Goal: Information Seeking & Learning: Learn about a topic

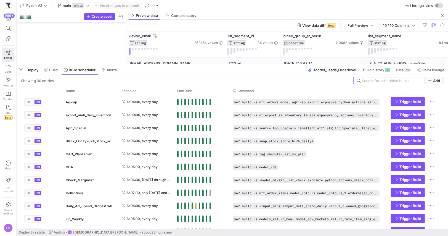
scroll to position [39, 46]
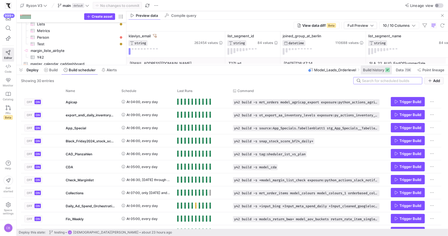
click at [381, 70] on span "Build history" at bounding box center [373, 70] width 21 height 4
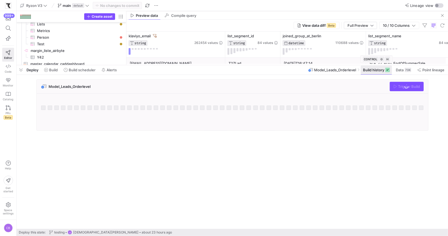
click at [381, 71] on span "Build history" at bounding box center [373, 70] width 21 height 4
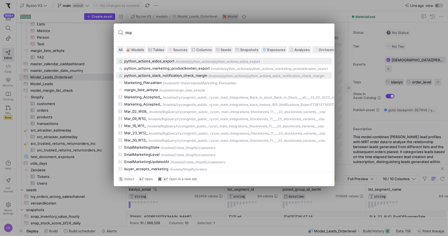
type input "m"
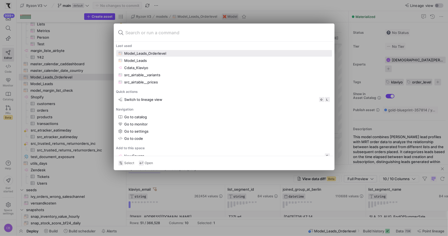
click at [277, 183] on div at bounding box center [224, 118] width 448 height 236
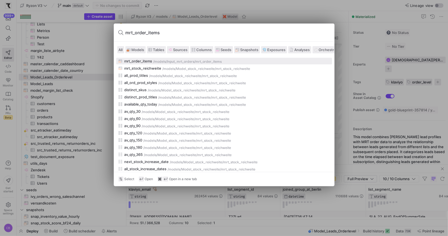
type input "mrt_order_items"
click at [147, 58] on button "mrt_order_items /models/ Input_mrt_orders /mrt_order_items" at bounding box center [224, 61] width 216 height 7
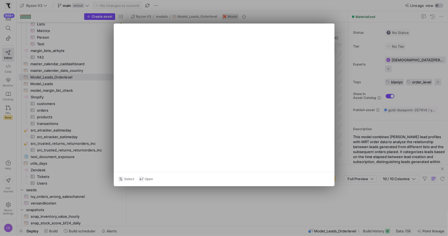
type textarea "{{ config(materialized='table') }} {# In this model we are taking relevant data…"
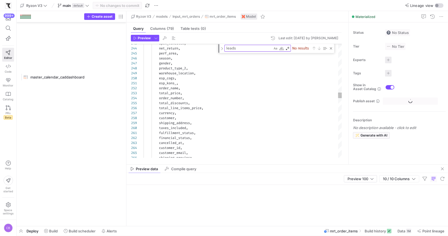
scroll to position [172, 0]
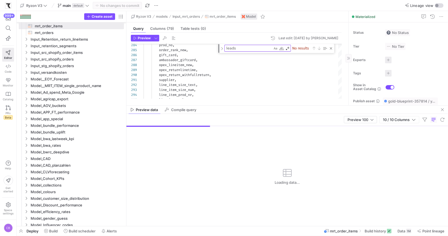
drag, startPoint x: 369, startPoint y: 164, endPoint x: 368, endPoint y: 132, distance: 32.0
click at [369, 105] on div at bounding box center [287, 105] width 322 height 0
click at [376, 229] on span "Build history" at bounding box center [375, 231] width 21 height 4
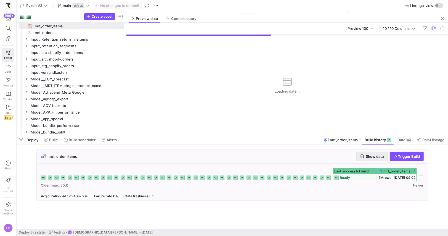
click at [369, 156] on span "Show data" at bounding box center [375, 156] width 18 height 4
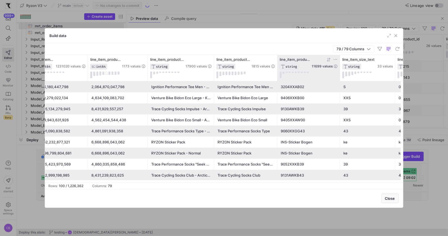
scroll to position [0, 210]
click at [336, 58] on icon at bounding box center [335, 59] width 4 height 4
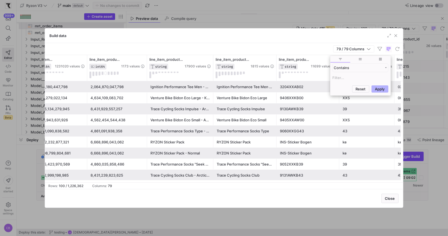
click at [340, 75] on input "Filter Value" at bounding box center [361, 77] width 56 height 7
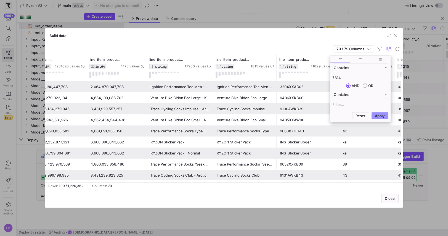
type input "7314"
click at [378, 116] on button "Apply" at bounding box center [380, 115] width 17 height 7
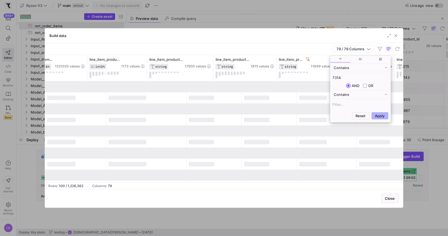
click at [299, 41] on div "Build data" at bounding box center [224, 35] width 358 height 15
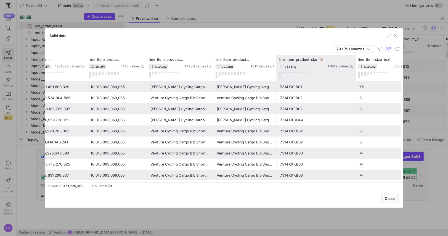
drag, startPoint x: 338, startPoint y: 64, endPoint x: 362, endPoint y: 66, distance: 23.8
click at [357, 66] on div at bounding box center [356, 68] width 2 height 26
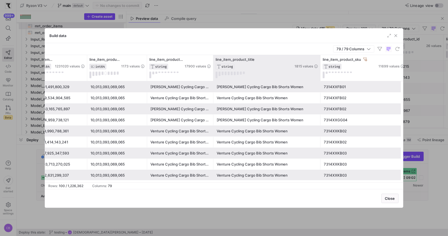
drag, startPoint x: 276, startPoint y: 73, endPoint x: 320, endPoint y: 75, distance: 44.0
click at [320, 75] on div at bounding box center [320, 68] width 2 height 26
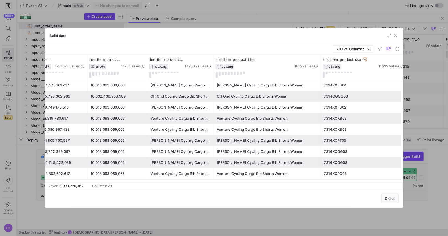
scroll to position [17, 0]
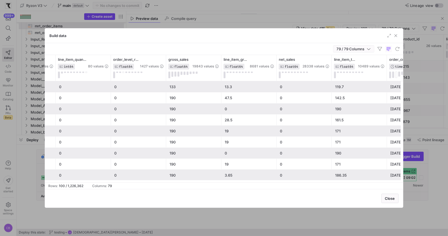
click at [370, 49] on icon "button" at bounding box center [368, 49] width 3 height 2
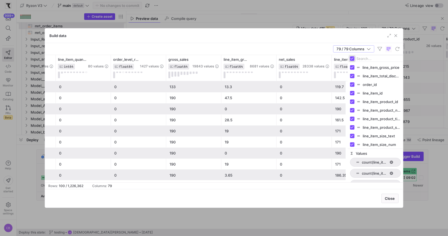
click at [353, 59] on input "Toggle Select All Columns" at bounding box center [352, 58] width 4 height 4
checkbox input "false"
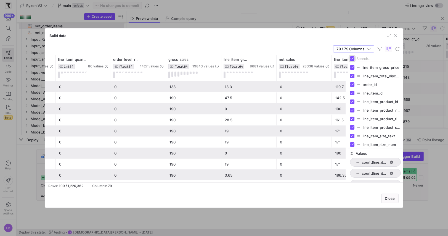
checkbox input "false"
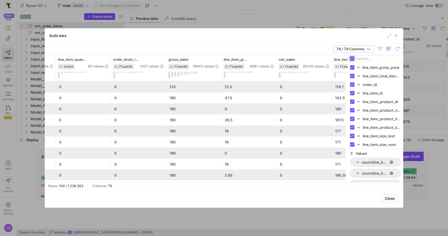
checkbox input "false"
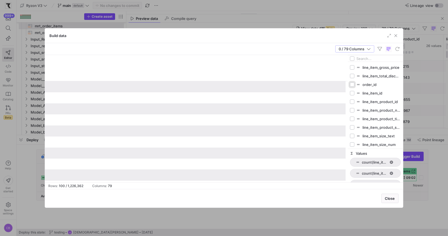
click at [354, 83] on input "Press SPACE to toggle visibility (hidden)" at bounding box center [352, 84] width 4 height 4
checkbox input "true"
checkbox input "false"
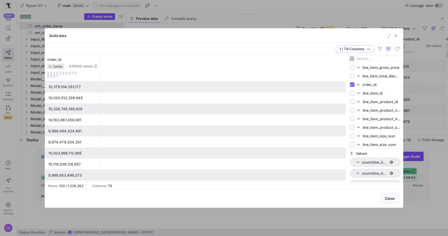
click at [366, 57] on input "Filter Columns Input" at bounding box center [379, 58] width 44 height 11
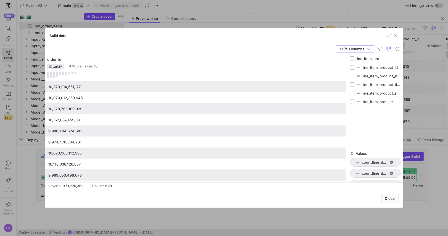
type input "line_item_pro"
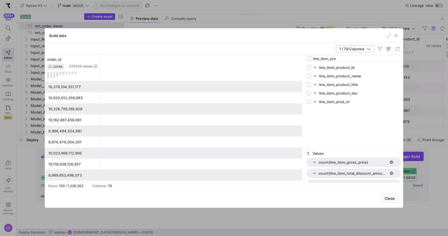
drag, startPoint x: 347, startPoint y: 72, endPoint x: 304, endPoint y: 76, distance: 43.0
click at [304, 76] on div at bounding box center [304, 118] width 1 height 127
click at [310, 92] on input "Press SPACE to toggle visibility (hidden)" at bounding box center [309, 93] width 4 height 4
checkbox input "true"
checkbox input "false"
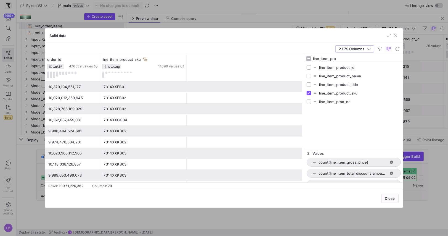
click at [312, 84] on div "line_item_product_title" at bounding box center [354, 84] width 94 height 9
click at [310, 84] on input "Press SPACE to toggle visibility (hidden)" at bounding box center [309, 84] width 4 height 4
checkbox input "true"
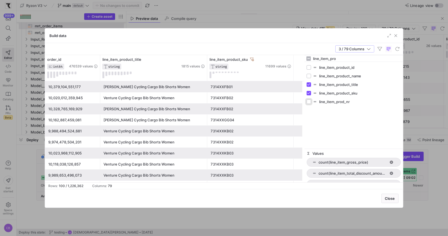
click at [311, 102] on input "Press SPACE to toggle visibility (hidden)" at bounding box center [309, 101] width 4 height 4
checkbox input "true"
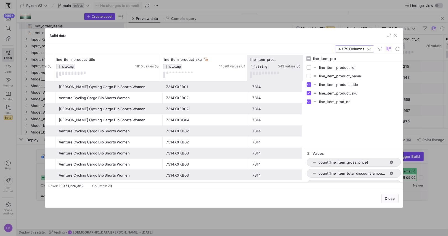
drag, startPoint x: 361, startPoint y: 59, endPoint x: 297, endPoint y: 56, distance: 64.2
click at [297, 56] on div "order_id INT64 476539 values line_item_product_sku STRING 11699 values line_ite…" at bounding box center [224, 118] width 358 height 127
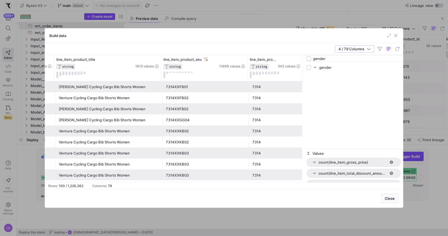
type input "gender"
click at [309, 67] on input "Press SPACE to toggle visibility (hidden)" at bounding box center [309, 67] width 4 height 4
checkbox input "true"
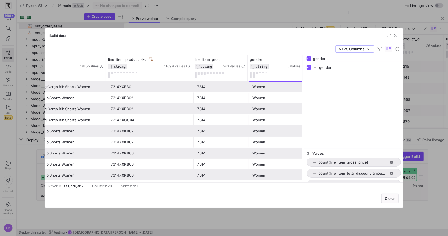
click at [265, 88] on div "Women" at bounding box center [276, 86] width 49 height 11
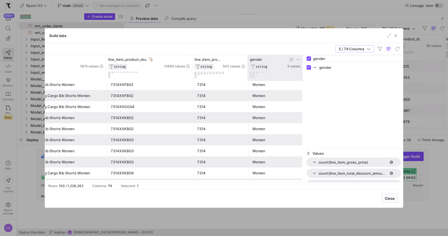
click at [293, 59] on icon at bounding box center [291, 59] width 4 height 4
click at [290, 59] on icon at bounding box center [291, 59] width 4 height 4
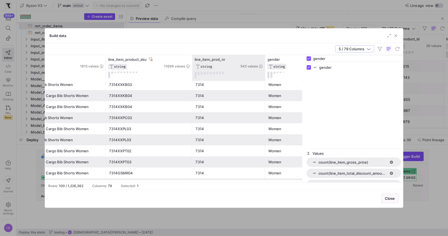
drag, startPoint x: 246, startPoint y: 62, endPoint x: 265, endPoint y: 67, distance: 19.0
click at [265, 67] on div at bounding box center [265, 68] width 2 height 26
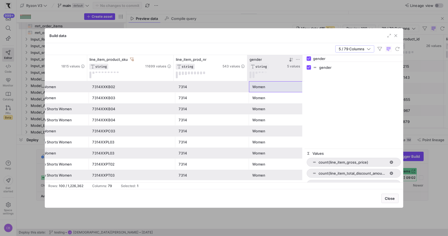
drag, startPoint x: 331, startPoint y: 57, endPoint x: 281, endPoint y: 58, distance: 50.6
click at [281, 58] on div "line_item_product_sku STRING 11699 values line_item_product_title STRING 1815 v…" at bounding box center [224, 118] width 358 height 127
checkbox input "false"
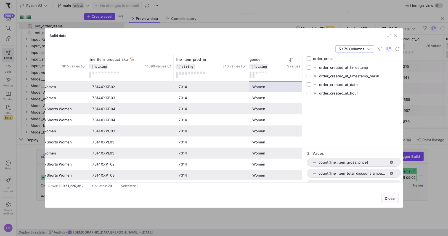
type input "order_creat"
click at [309, 83] on input "Press SPACE to toggle visibility (hidden)" at bounding box center [309, 84] width 4 height 4
checkbox input "true"
checkbox input "false"
click at [371, 52] on span "button" at bounding box center [355, 49] width 38 height 7
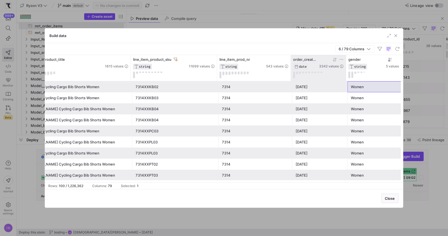
click at [335, 59] on icon at bounding box center [335, 59] width 4 height 4
click at [333, 60] on icon at bounding box center [335, 59] width 4 height 4
click at [337, 58] on icon at bounding box center [335, 59] width 4 height 4
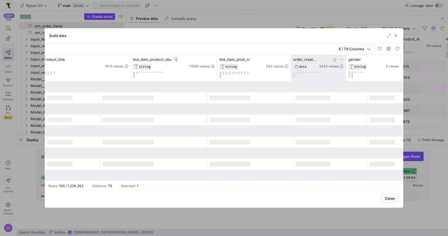
click at [337, 58] on icon at bounding box center [335, 59] width 4 height 4
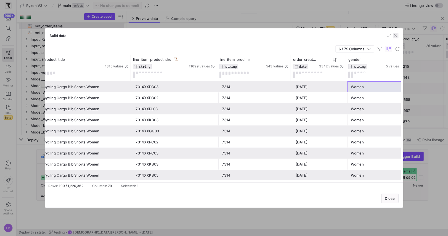
click at [396, 37] on span "button" at bounding box center [396, 36] width 6 height 6
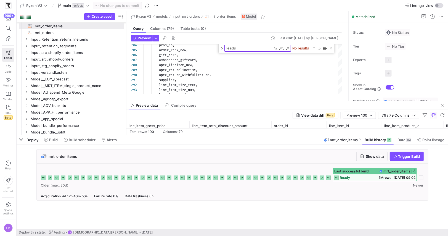
drag, startPoint x: 231, startPoint y: 14, endPoint x: 248, endPoint y: 101, distance: 88.3
click at [248, 101] on div at bounding box center [287, 101] width 322 height 0
click at [244, 49] on textarea "leads" at bounding box center [249, 48] width 48 height 6
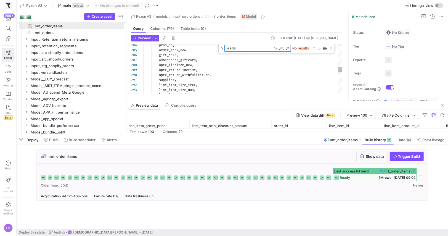
type textarea "{{ config(materialized='table') }} {# In this model we are taking relevant data…"
type textarea "g"
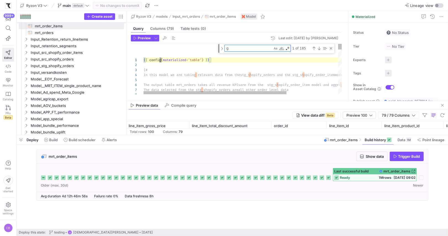
type textarea "sso.fulfillment_date, sso.customer_source, sso.location_id, sso.lager_name, sso…"
type textarea "ge"
type textarea "vk_real_usd, vk_real, opex_lineitem, net_return, perf_area, season, gender, pro…"
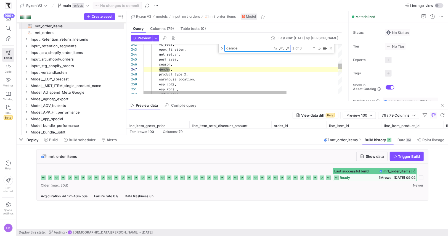
scroll to position [50, 28]
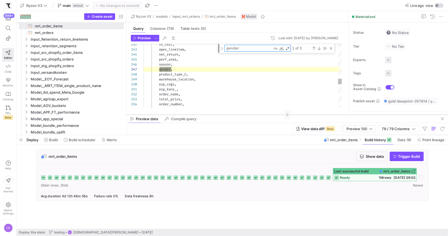
drag, startPoint x: 243, startPoint y: 101, endPoint x: 260, endPoint y: 115, distance: 21.2
click at [260, 115] on div at bounding box center [287, 114] width 322 height 0
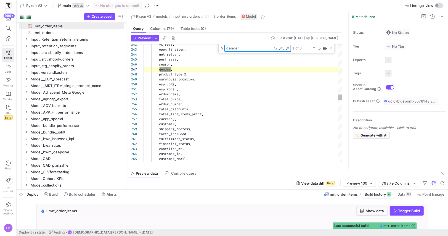
drag, startPoint x: 259, startPoint y: 134, endPoint x: 267, endPoint y: 189, distance: 55.0
click at [267, 189] on div at bounding box center [233, 189] width 432 height 2
type textarea "gender"
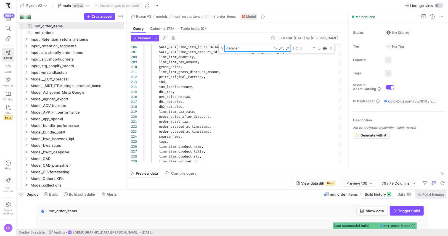
click at [428, 196] on span "Point lineage" at bounding box center [434, 194] width 22 height 4
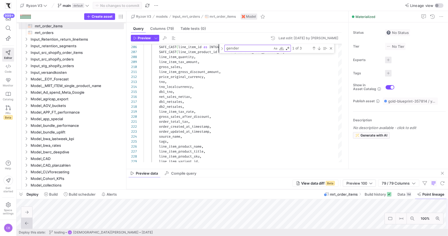
click at [261, 170] on div "Preview data Compile query" at bounding box center [287, 173] width 322 height 8
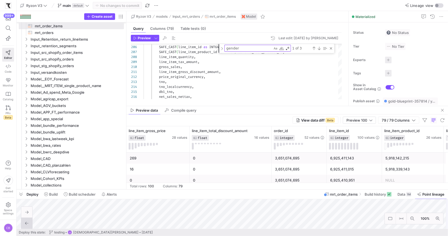
drag, startPoint x: 262, startPoint y: 168, endPoint x: 259, endPoint y: 171, distance: 3.5
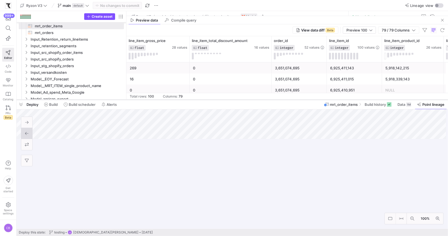
drag, startPoint x: 254, startPoint y: 190, endPoint x: 268, endPoint y: 91, distance: 100.1
click at [268, 99] on div at bounding box center [233, 100] width 432 height 2
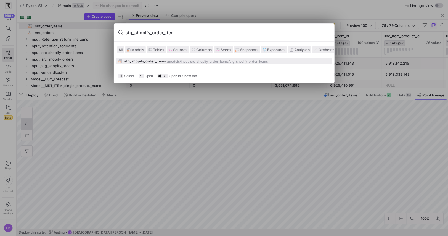
type input "stg_shopify_order_items"
click at [129, 60] on div "stg_shopify_order_items" at bounding box center [146, 61] width 42 height 4
type textarea "{{ config(materialized='table') }} with src_shopify_orders as ( select * from {…"
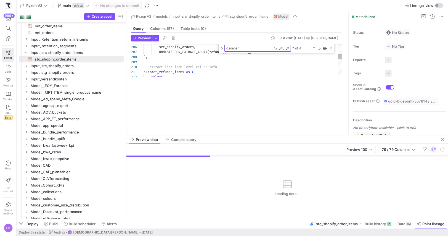
drag, startPoint x: 196, startPoint y: 91, endPoint x: 207, endPoint y: 191, distance: 101.4
click at [210, 219] on div at bounding box center [233, 219] width 432 height 2
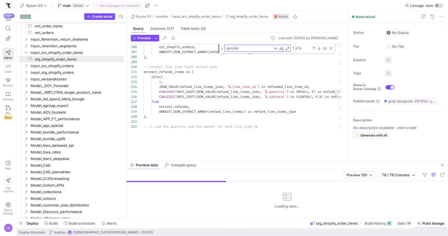
drag, startPoint x: 218, startPoint y: 135, endPoint x: 225, endPoint y: 167, distance: 33.3
click at [226, 161] on div at bounding box center [287, 160] width 322 height 0
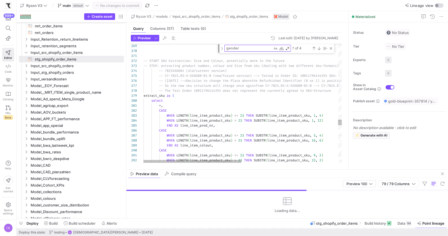
click at [246, 50] on textarea "gender" at bounding box center [249, 48] width 48 height 6
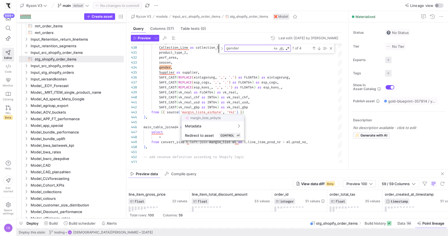
click at [302, 113] on div at bounding box center [224, 118] width 448 height 236
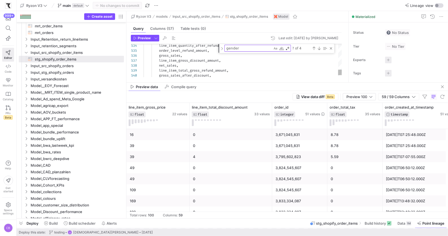
drag, startPoint x: 298, startPoint y: 170, endPoint x: 289, endPoint y: 83, distance: 87.4
click at [289, 83] on as-split "Ryzon V3 models Input_src_shopify_order_items stg_shopify_order_items Model Que…" at bounding box center [287, 114] width 322 height 207
click at [415, 97] on icon "button" at bounding box center [414, 97] width 4 height 4
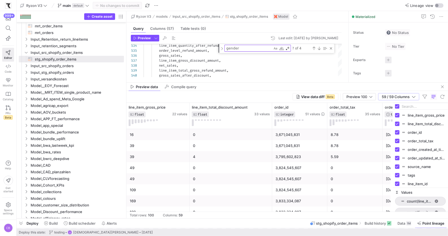
click at [412, 105] on input "Filter Columns Input" at bounding box center [424, 106] width 44 height 11
click at [399, 107] on input "Toggle Select All Columns" at bounding box center [397, 106] width 4 height 4
checkbox input "false"
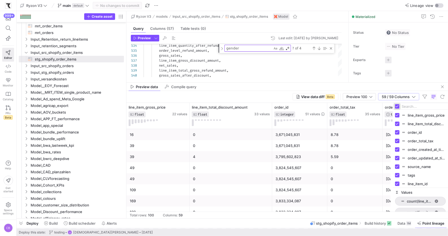
checkbox input "false"
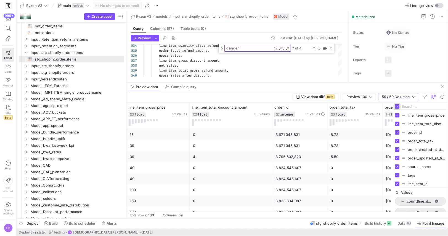
checkbox input "false"
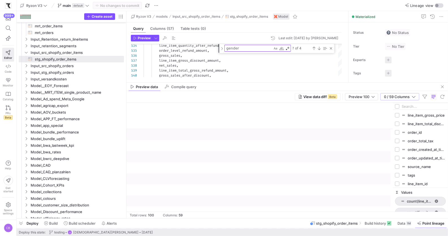
click at [409, 107] on input "Filter Columns Input" at bounding box center [424, 106] width 44 height 11
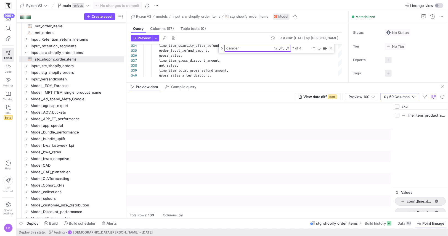
type input "sku"
click at [399, 115] on input "Press SPACE to toggle visibility (hidden)" at bounding box center [397, 115] width 4 height 4
checkbox input "true"
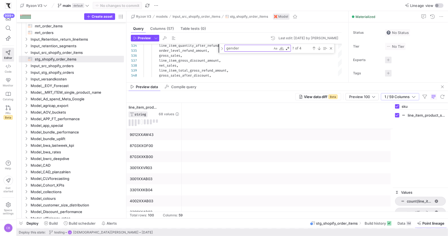
drag, startPoint x: 413, startPoint y: 107, endPoint x: 396, endPoint y: 107, distance: 16.8
click at [396, 107] on div "sku" at bounding box center [420, 106] width 55 height 7
type input "prod"
checkbox input "false"
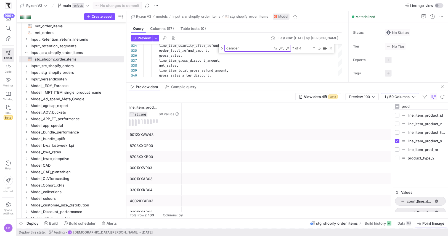
type input "prod"
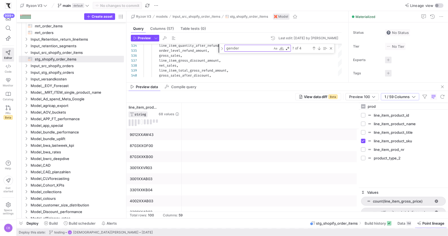
drag, startPoint x: 392, startPoint y: 126, endPoint x: 363, endPoint y: 124, distance: 29.3
click at [358, 127] on div at bounding box center [358, 160] width 1 height 115
click at [363, 149] on input "Press SPACE to toggle visibility (hidden)" at bounding box center [363, 149] width 4 height 4
checkbox input "true"
drag, startPoint x: 362, startPoint y: 105, endPoint x: 356, endPoint y: 102, distance: 6.4
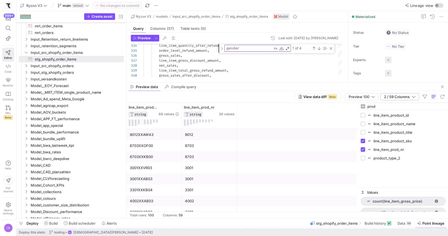
click at [356, 102] on y42-sql-data-preview "View data diff Beta Preview 100 2 / 59 Columns Drag here to set row groups Drag…" at bounding box center [287, 154] width 322 height 127
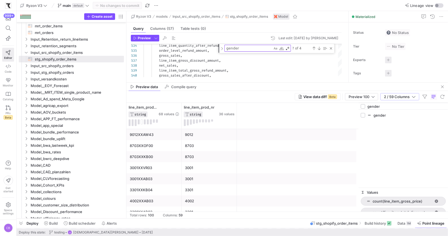
type input "gender"
click at [363, 115] on input "Press SPACE to toggle visibility (hidden)" at bounding box center [363, 115] width 4 height 4
checkbox input "true"
click at [232, 107] on icon at bounding box center [232, 107] width 4 height 4
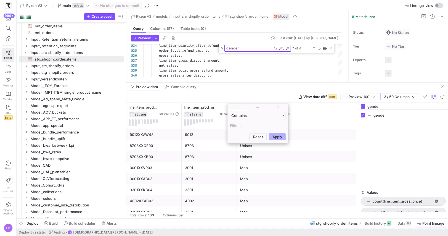
click at [239, 123] on input "Filter Value" at bounding box center [258, 125] width 56 height 7
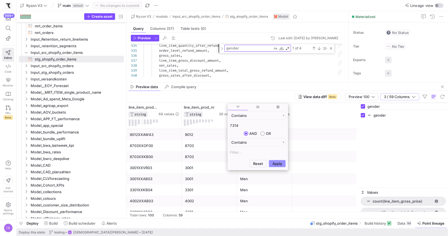
type input "7314"
click at [278, 164] on button "Apply" at bounding box center [277, 163] width 17 height 7
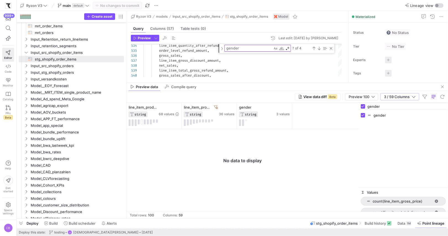
drag, startPoint x: 389, startPoint y: 108, endPoint x: 371, endPoint y: 101, distance: 19.2
click at [371, 103] on input "gender" at bounding box center [407, 106] width 78 height 11
click at [374, 222] on span "Build history" at bounding box center [375, 223] width 21 height 4
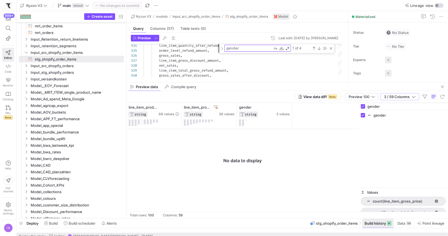
click at [377, 226] on span at bounding box center [378, 223] width 31 height 9
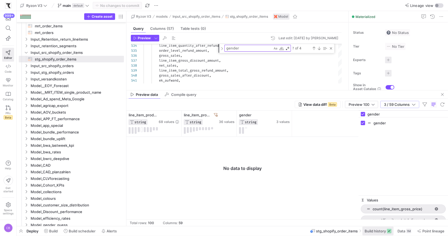
click at [385, 233] on span "Build history" at bounding box center [375, 231] width 21 height 4
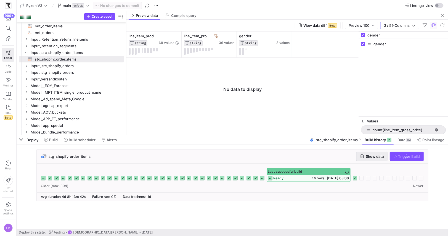
click at [371, 156] on span "Show data" at bounding box center [375, 156] width 18 height 4
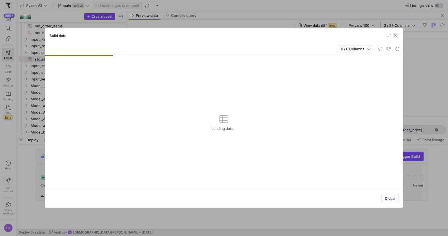
click at [396, 34] on span "button" at bounding box center [396, 36] width 6 height 6
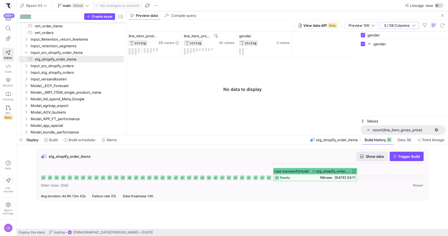
click at [380, 153] on span "button" at bounding box center [372, 156] width 31 height 9
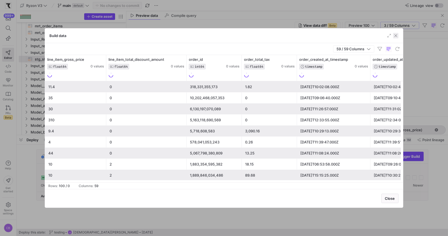
click at [394, 35] on span "button" at bounding box center [396, 36] width 6 height 6
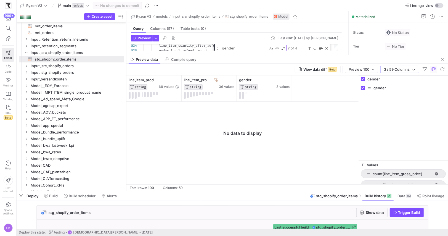
drag, startPoint x: 233, startPoint y: 135, endPoint x: 230, endPoint y: 148, distance: 14.0
click at [236, 191] on div at bounding box center [233, 191] width 432 height 2
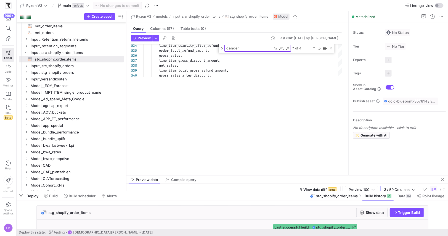
drag, startPoint x: 219, startPoint y: 54, endPoint x: 226, endPoint y: 164, distance: 109.9
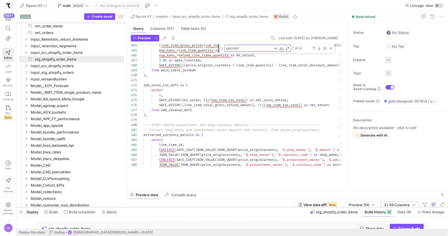
drag, startPoint x: 219, startPoint y: 191, endPoint x: 222, endPoint y: 203, distance: 12.3
click at [223, 207] on div at bounding box center [233, 207] width 432 height 2
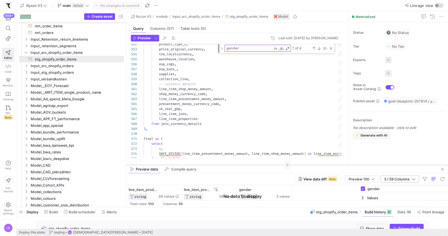
drag, startPoint x: 256, startPoint y: 191, endPoint x: 258, endPoint y: 91, distance: 100.0
click at [258, 165] on div at bounding box center [287, 165] width 322 height 0
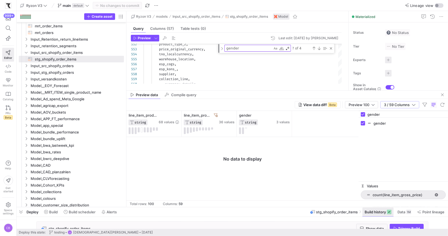
click at [376, 209] on span at bounding box center [378, 211] width 31 height 9
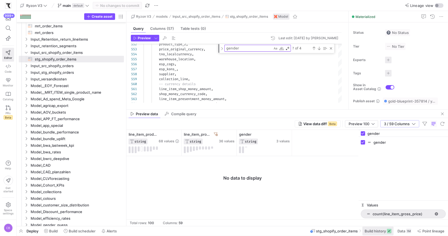
click at [371, 231] on span "Build history" at bounding box center [375, 231] width 21 height 4
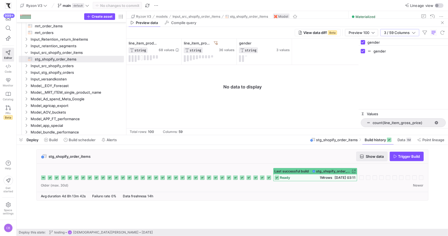
click at [383, 158] on span "Show data" at bounding box center [375, 156] width 18 height 4
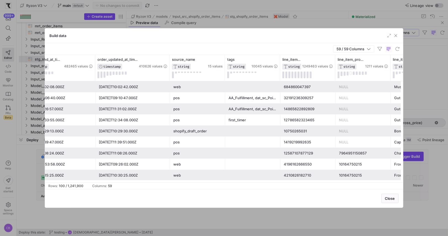
scroll to position [0, 303]
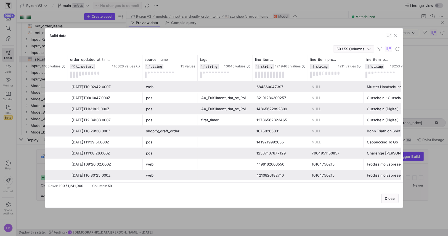
click at [372, 48] on span "button" at bounding box center [354, 49] width 41 height 7
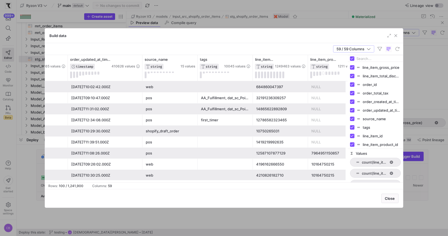
click at [356, 57] on div at bounding box center [375, 58] width 55 height 7
click at [354, 57] on input "Toggle Select All Columns" at bounding box center [352, 58] width 4 height 4
checkbox input "false"
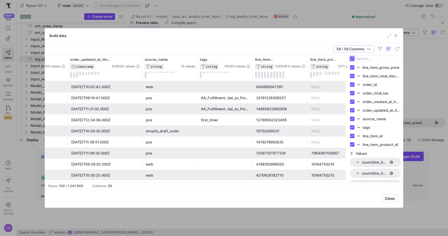
checkbox input "false"
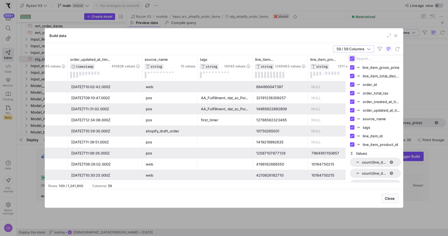
checkbox input "false"
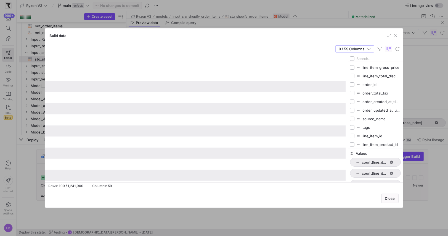
click at [360, 58] on input "Filter Columns Input" at bounding box center [379, 58] width 44 height 11
type input "prod"
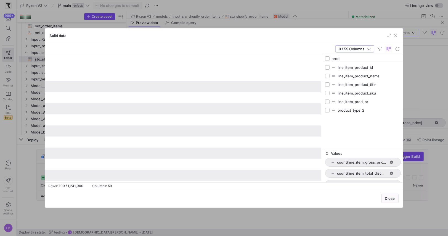
drag, startPoint x: 348, startPoint y: 83, endPoint x: 323, endPoint y: 86, distance: 25.1
click at [323, 86] on div at bounding box center [322, 118] width 1 height 127
click at [327, 101] on input "Press SPACE to toggle visibility (hidden)" at bounding box center [327, 101] width 4 height 4
checkbox input "true"
checkbox input "false"
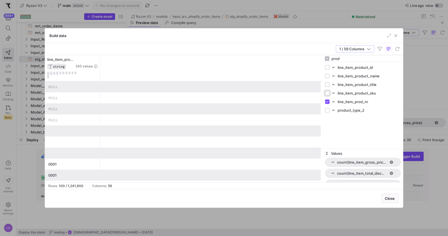
click at [329, 93] on input "Press SPACE to toggle visibility (hidden)" at bounding box center [327, 93] width 4 height 4
checkbox input "true"
click at [329, 82] on input "Press SPACE to toggle visibility (hidden)" at bounding box center [327, 84] width 4 height 4
checkbox input "true"
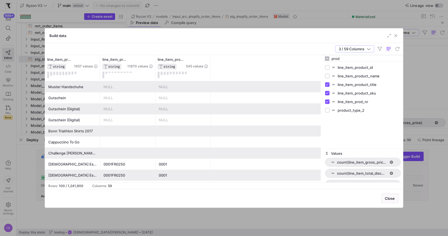
drag, startPoint x: 344, startPoint y: 59, endPoint x: 310, endPoint y: 65, distance: 33.9
click at [310, 65] on div "line_item_prod_nr STRING 545 values line_item_product_sku STRING 11870 values l…" at bounding box center [224, 118] width 358 height 127
type input "p"
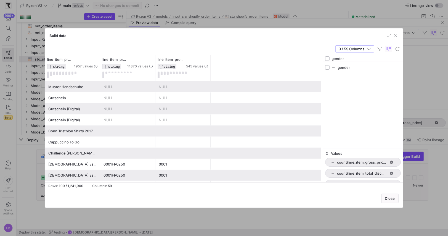
type input "gender"
click at [327, 66] on input "Press SPACE to toggle visibility (hidden)" at bounding box center [327, 67] width 4 height 4
checkbox input "true"
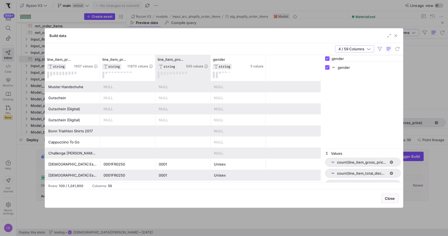
click at [209, 59] on div "line_item_prod_nr STRING 545 values" at bounding box center [182, 68] width 55 height 26
click at [207, 58] on icon at bounding box center [206, 59] width 4 height 4
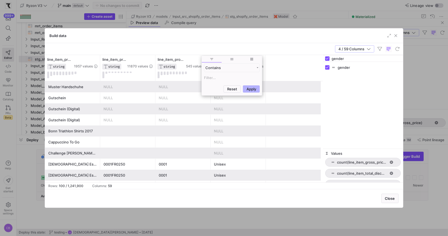
click at [212, 77] on input "Filter Value" at bounding box center [232, 77] width 56 height 7
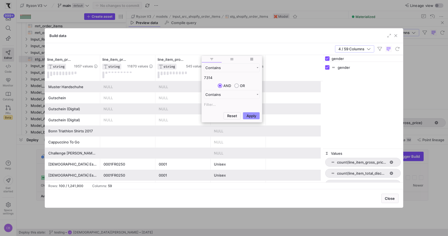
type input "7314"
click at [249, 113] on button "Apply" at bounding box center [251, 115] width 17 height 7
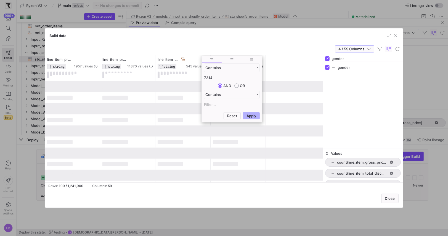
click at [369, 50] on icon "button" at bounding box center [369, 49] width 4 height 4
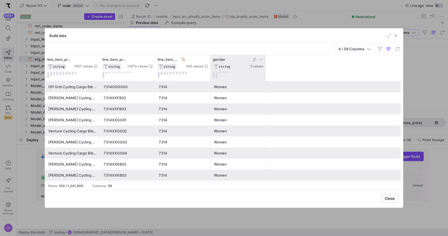
click at [255, 59] on icon at bounding box center [254, 59] width 4 height 4
click at [253, 60] on icon at bounding box center [254, 60] width 2 height 4
click at [395, 35] on span "button" at bounding box center [396, 36] width 6 height 6
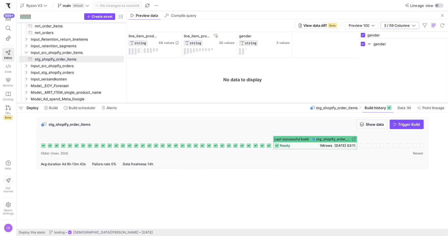
drag, startPoint x: 315, startPoint y: 135, endPoint x: 322, endPoint y: 91, distance: 44.5
click at [322, 102] on div at bounding box center [233, 103] width 432 height 2
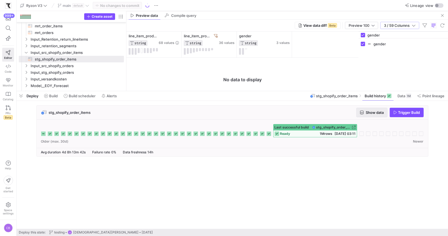
click at [384, 114] on span "button" at bounding box center [372, 112] width 31 height 9
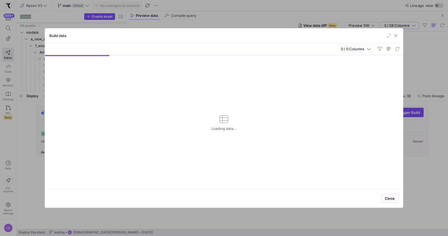
scroll to position [50, 28]
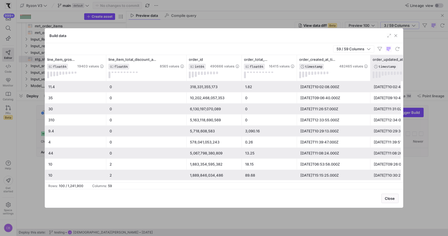
click at [397, 35] on span "button" at bounding box center [396, 36] width 6 height 6
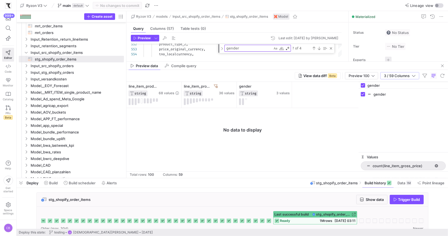
drag, startPoint x: 363, startPoint y: 91, endPoint x: 363, endPoint y: 175, distance: 83.4
click at [367, 178] on div at bounding box center [233, 178] width 432 height 2
click at [370, 202] on span "button" at bounding box center [372, 199] width 31 height 9
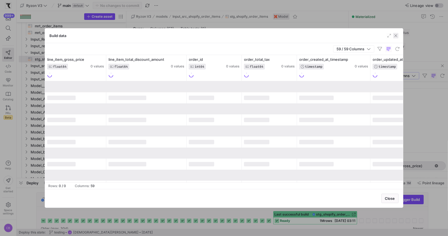
click at [397, 35] on span "button" at bounding box center [396, 36] width 6 height 6
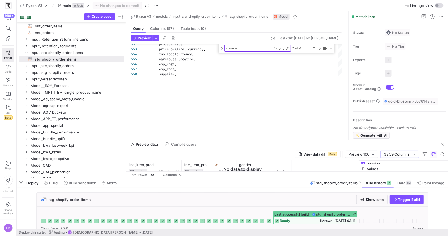
drag, startPoint x: 263, startPoint y: 61, endPoint x: 260, endPoint y: 136, distance: 75.5
click at [262, 140] on div at bounding box center [287, 140] width 322 height 0
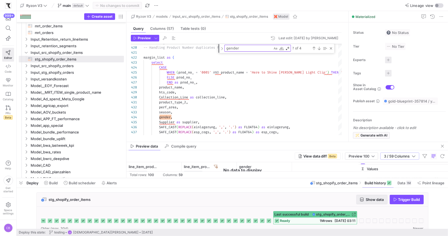
click at [372, 197] on span "Show data" at bounding box center [375, 199] width 18 height 4
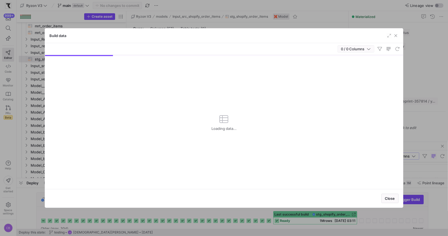
click at [373, 50] on span "button" at bounding box center [356, 49] width 36 height 7
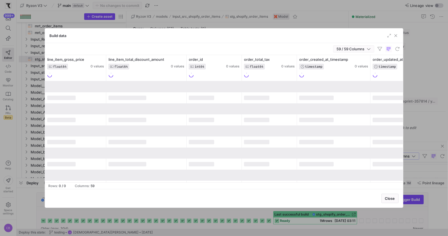
click at [370, 48] on icon "button" at bounding box center [369, 49] width 4 height 4
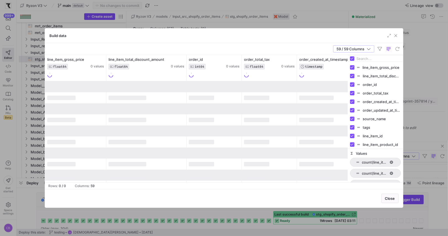
click at [368, 58] on input "Filter Columns Input" at bounding box center [379, 58] width 44 height 11
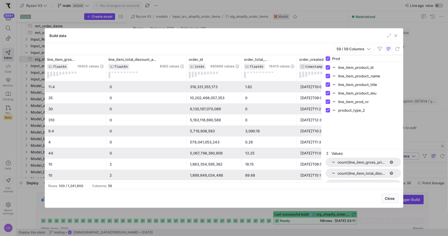
drag, startPoint x: 347, startPoint y: 78, endPoint x: 323, endPoint y: 81, distance: 24.5
click at [323, 81] on div at bounding box center [323, 118] width 1 height 127
drag, startPoint x: 319, startPoint y: 59, endPoint x: 302, endPoint y: 60, distance: 17.2
click at [302, 60] on div "line_item_gross_price FLOAT64 19403 values line_item_total_discount_amount FLOA…" at bounding box center [224, 118] width 358 height 127
type input "P"
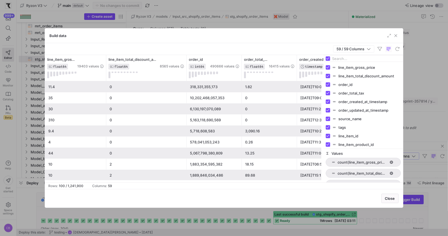
type input "L"
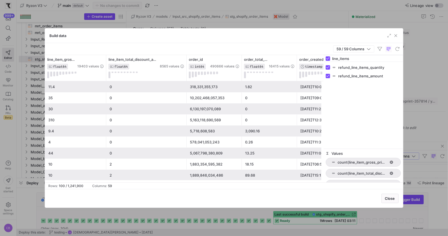
type input "line_item"
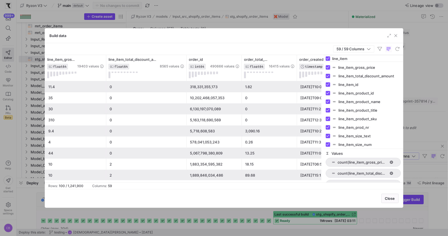
drag, startPoint x: 346, startPoint y: 59, endPoint x: 330, endPoint y: 58, distance: 16.1
click at [330, 58] on div "line_item" at bounding box center [364, 58] width 80 height 7
click at [331, 58] on div at bounding box center [364, 58] width 80 height 7
click at [330, 58] on input "Toggle Select All Columns" at bounding box center [328, 58] width 4 height 4
checkbox input "false"
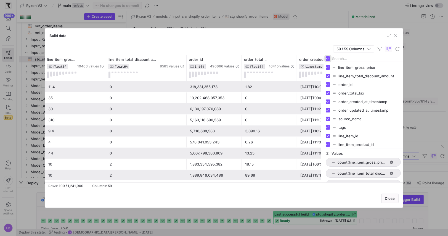
checkbox input "false"
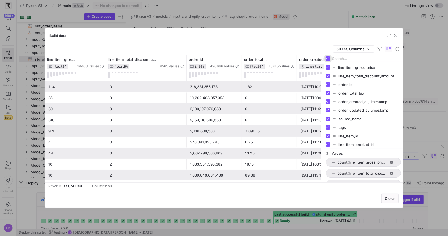
checkbox input "false"
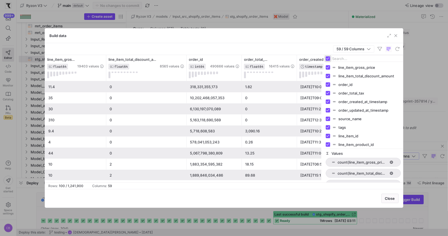
checkbox input "false"
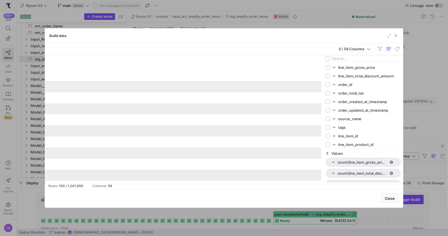
click at [339, 58] on input "Filter Columns Input" at bounding box center [367, 58] width 68 height 11
type input "order"
click at [329, 63] on div "order_id" at bounding box center [363, 67] width 75 height 9
click at [330, 65] on input "Press SPACE to toggle visibility (hidden)" at bounding box center [328, 67] width 4 height 4
checkbox input "true"
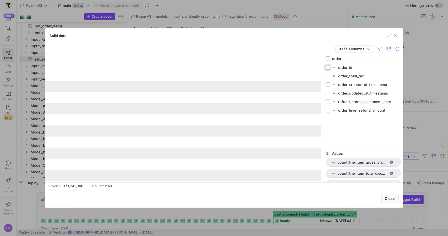
checkbox input "false"
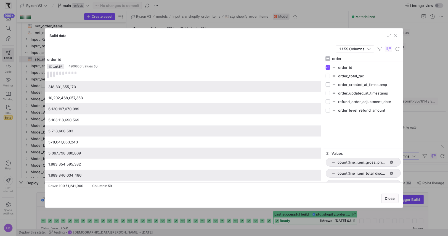
drag, startPoint x: 347, startPoint y: 57, endPoint x: 318, endPoint y: 60, distance: 28.8
click at [318, 60] on div "order_id INT64 490666 values 318,331,355,173 10,202,468,057,353 6,130,197,070,0…" at bounding box center [224, 118] width 358 height 127
type input "prod"
click at [330, 83] on input "Press SPACE to toggle visibility (hidden)" at bounding box center [328, 84] width 4 height 4
checkbox input "true"
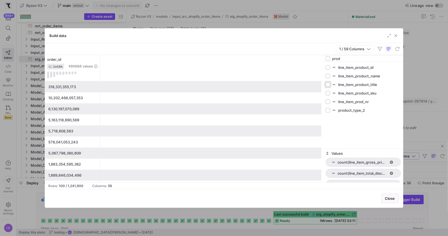
checkbox input "false"
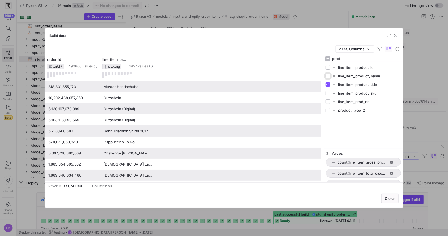
click at [328, 74] on input "Press SPACE to toggle visibility (hidden)" at bounding box center [328, 76] width 4 height 4
checkbox input "true"
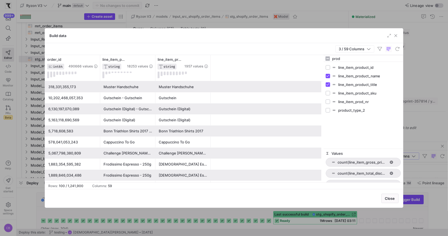
drag, startPoint x: 349, startPoint y: 57, endPoint x: 333, endPoint y: 57, distance: 15.7
click at [333, 57] on input "prod" at bounding box center [367, 58] width 68 height 11
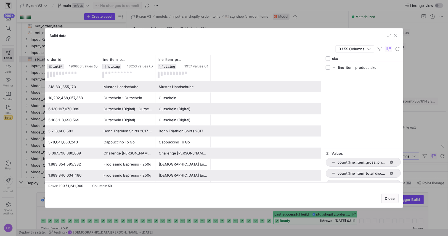
type input "sku"
click at [330, 65] on input "Press SPACE to toggle visibility (hidden)" at bounding box center [328, 67] width 4 height 4
checkbox input "true"
drag, startPoint x: 347, startPoint y: 57, endPoint x: 321, endPoint y: 57, distance: 26.5
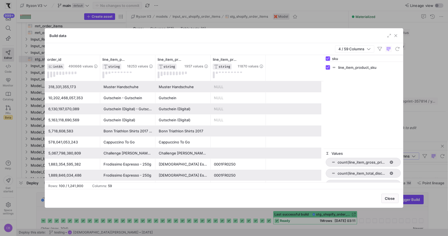
click at [321, 57] on div "order_id INT64 490666 values line_item_product_title STRING 1957 values line_it…" at bounding box center [224, 118] width 358 height 127
type input "prod"
checkbox input "false"
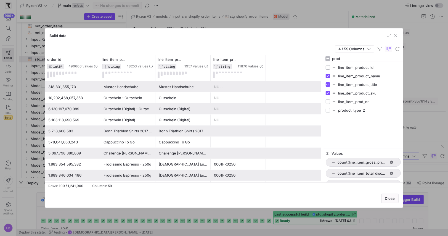
type input "prod"
click at [328, 101] on input "Press SPACE to toggle visibility (hidden)" at bounding box center [328, 101] width 4 height 4
checkbox input "true"
click at [370, 50] on icon "button" at bounding box center [369, 49] width 4 height 4
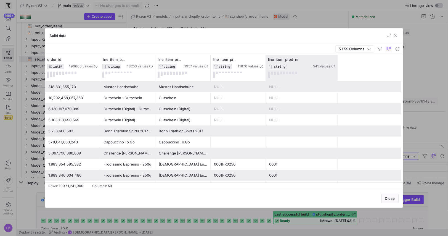
drag, startPoint x: 320, startPoint y: 63, endPoint x: 337, endPoint y: 63, distance: 17.1
click at [337, 63] on div at bounding box center [337, 68] width 2 height 26
click at [330, 58] on div at bounding box center [325, 59] width 22 height 5
click at [333, 59] on icon at bounding box center [333, 59] width 3 height 1
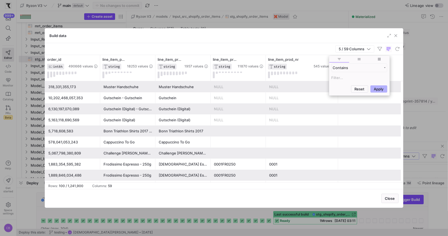
click at [338, 75] on input "Filter Value" at bounding box center [360, 77] width 56 height 7
type input "7314"
click at [375, 115] on button "Apply" at bounding box center [379, 115] width 17 height 7
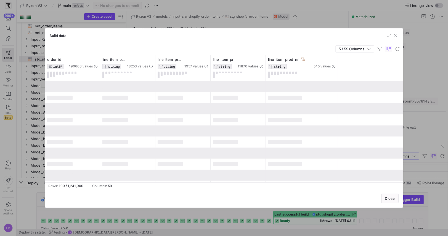
click at [287, 46] on div "5 / 59 Columns" at bounding box center [224, 49] width 358 height 12
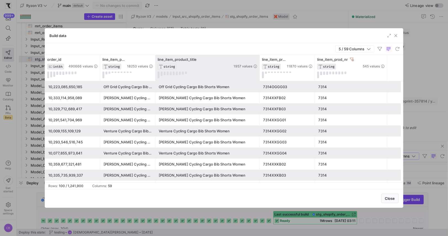
drag, startPoint x: 210, startPoint y: 64, endPoint x: 259, endPoint y: 64, distance: 49.2
click at [259, 64] on div at bounding box center [260, 68] width 2 height 26
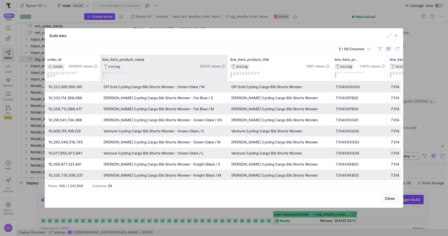
drag, startPoint x: 155, startPoint y: 66, endPoint x: 227, endPoint y: 73, distance: 73.0
click at [227, 73] on div at bounding box center [228, 68] width 2 height 26
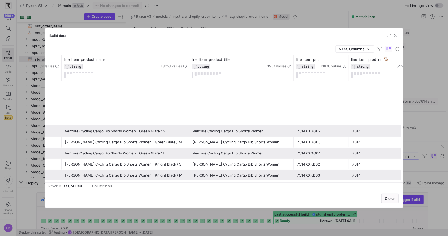
scroll to position [162, 0]
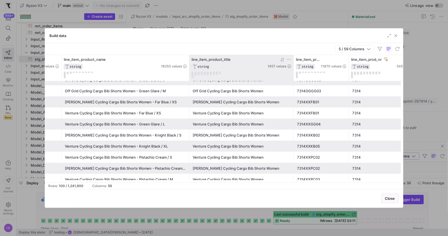
click at [283, 60] on icon at bounding box center [282, 59] width 4 height 4
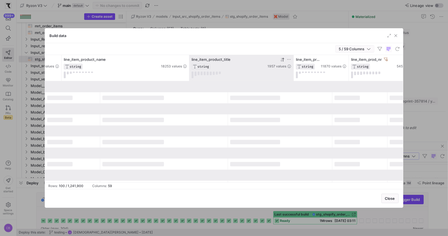
click at [369, 50] on icon "button" at bounding box center [369, 49] width 4 height 4
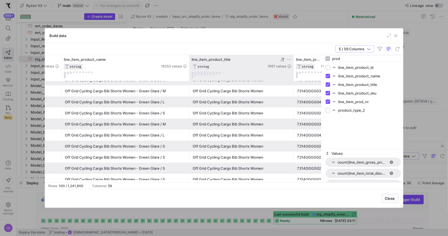
drag, startPoint x: 370, startPoint y: 58, endPoint x: 329, endPoint y: 55, distance: 41.5
click at [329, 55] on div "prod" at bounding box center [364, 58] width 80 height 7
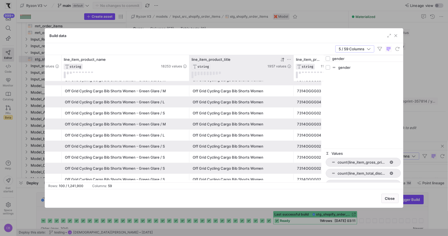
type input "gender"
click at [327, 68] on input "Press SPACE to toggle visibility (hidden)" at bounding box center [328, 67] width 4 height 4
checkbox input "true"
click at [373, 50] on span "button" at bounding box center [355, 49] width 38 height 7
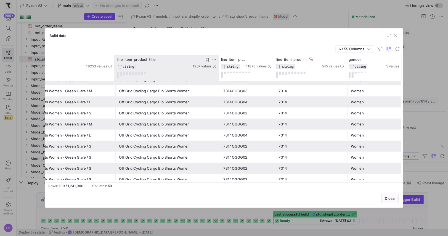
scroll to position [0, 114]
click at [390, 59] on icon at bounding box center [390, 59] width 4 height 4
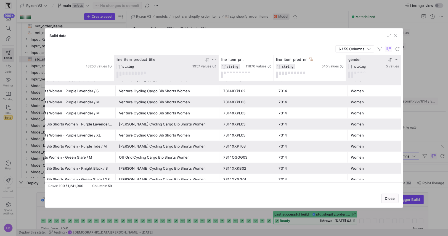
click at [389, 59] on icon at bounding box center [390, 60] width 2 height 4
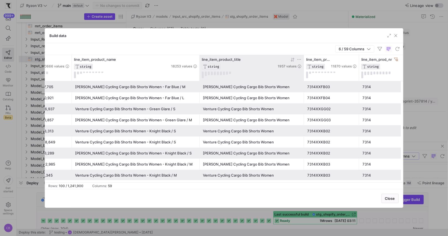
scroll to position [0, 0]
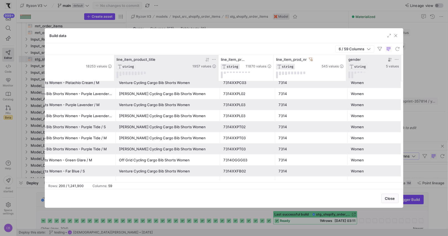
click at [208, 60] on icon at bounding box center [208, 59] width 2 height 4
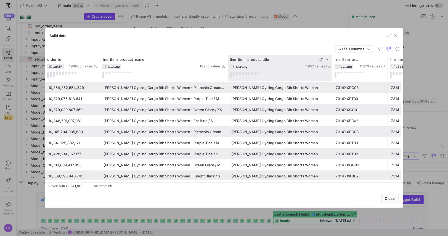
click at [327, 58] on icon at bounding box center [328, 59] width 4 height 4
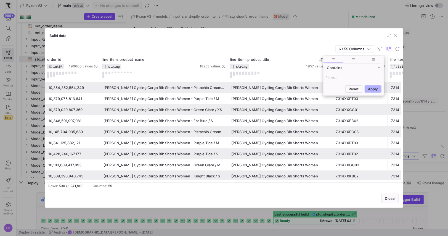
click at [334, 77] on input "Filter Value" at bounding box center [354, 77] width 56 height 7
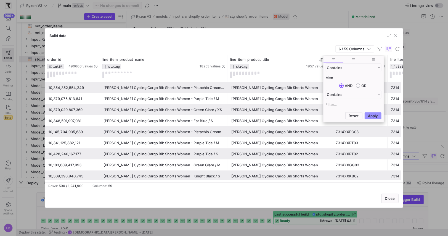
type input "Men"
click at [366, 114] on button "Apply" at bounding box center [373, 115] width 17 height 7
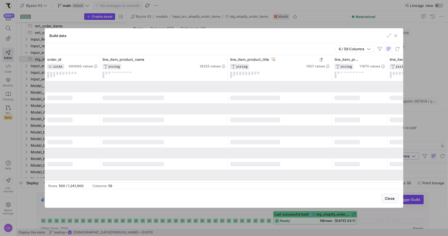
click at [311, 37] on div "Build data" at bounding box center [224, 35] width 358 height 15
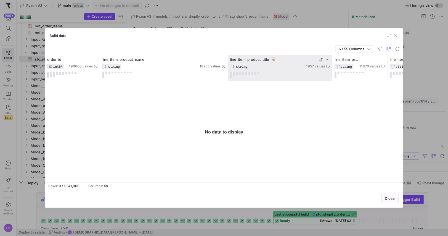
click at [274, 59] on icon at bounding box center [274, 59] width 4 height 4
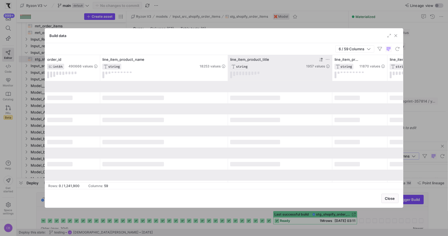
click at [328, 59] on icon at bounding box center [328, 59] width 4 height 4
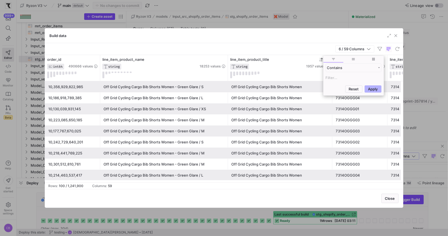
click at [337, 78] on input "Filter Value" at bounding box center [354, 77] width 56 height 7
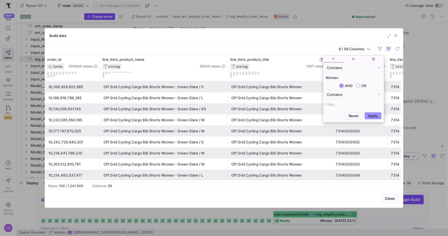
type input "Women"
click at [374, 114] on button "Apply" at bounding box center [373, 115] width 17 height 7
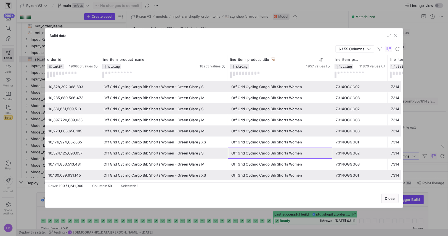
click at [276, 157] on div "Off Grid Cycling Cargo Bib Shorts Women" at bounding box center [280, 153] width 98 height 11
